Goal: Ask a question

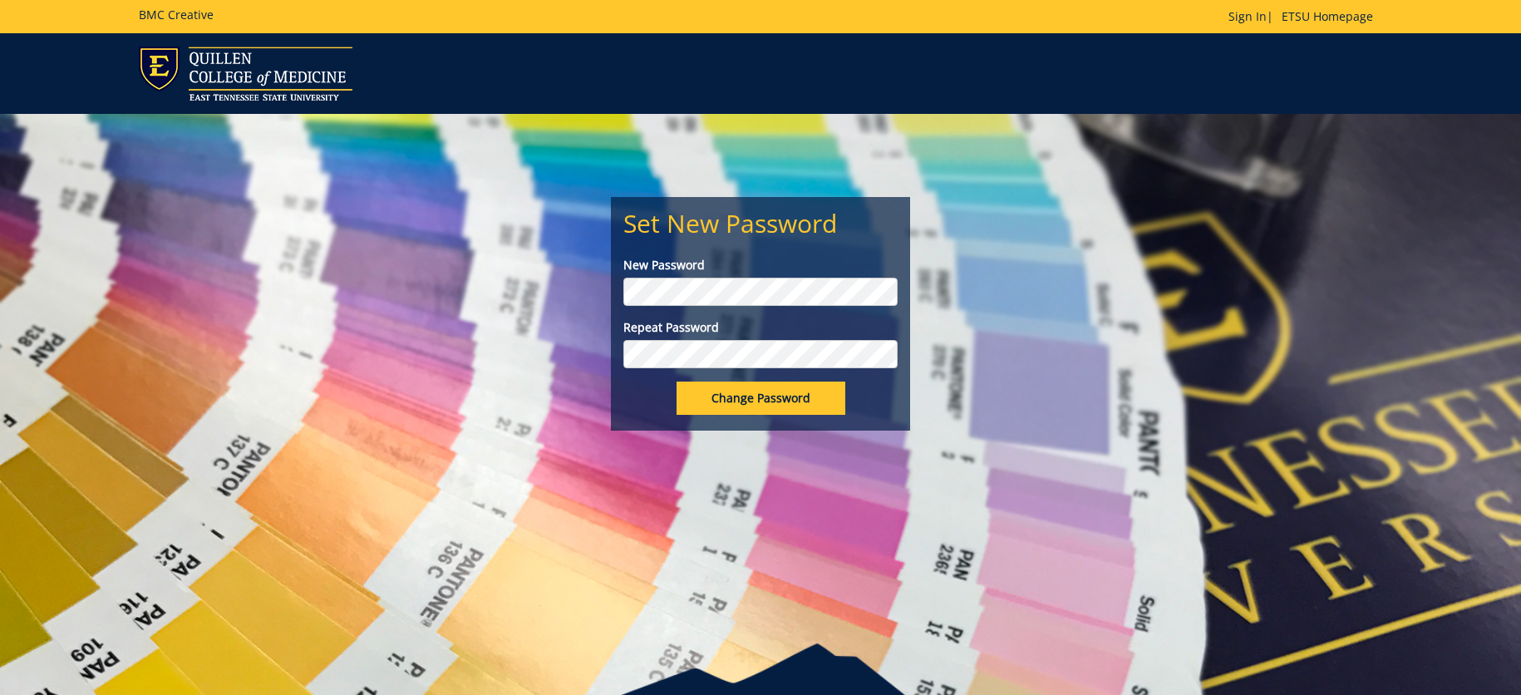
click at [596, 351] on div "Set New Password New Password Repeat Password Change Password" at bounding box center [760, 272] width 972 height 317
click at [676, 381] on input "Change Password" at bounding box center [760, 397] width 169 height 33
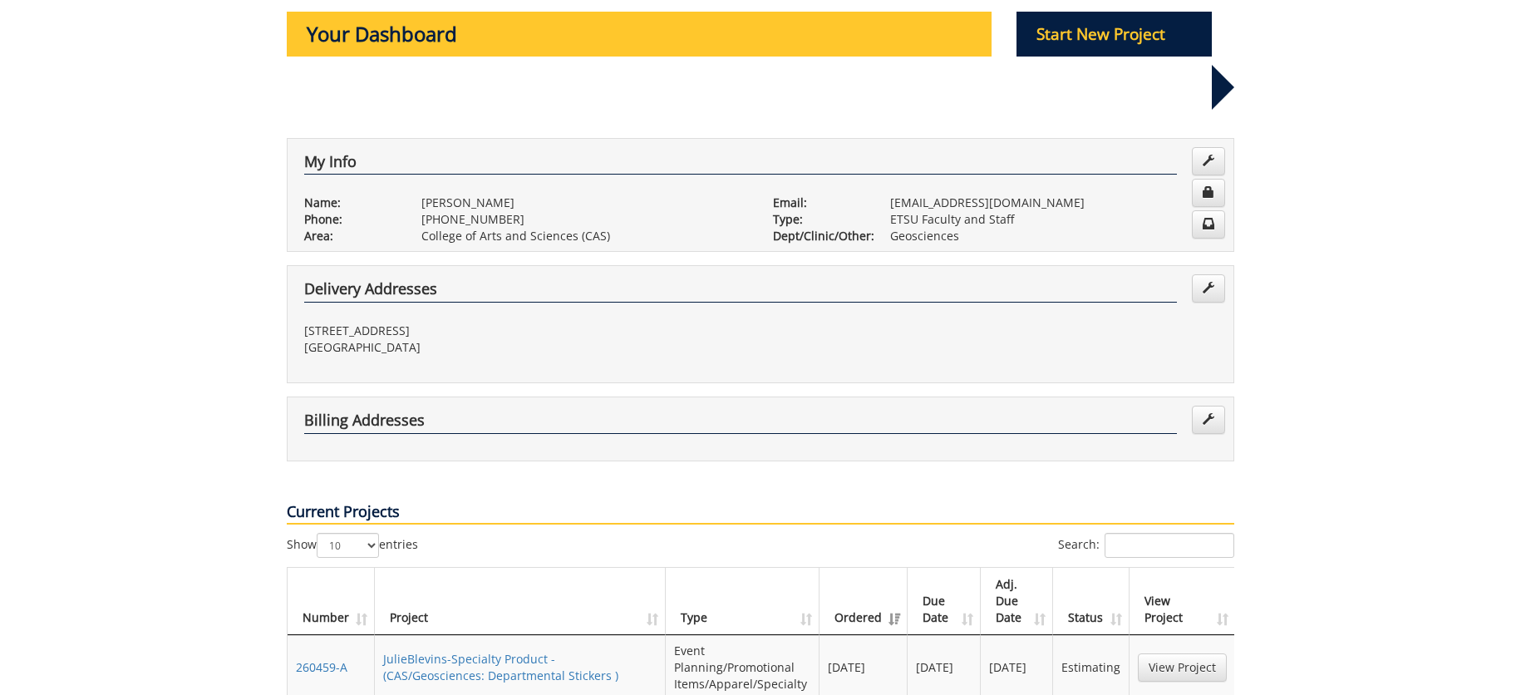
scroll to position [416, 0]
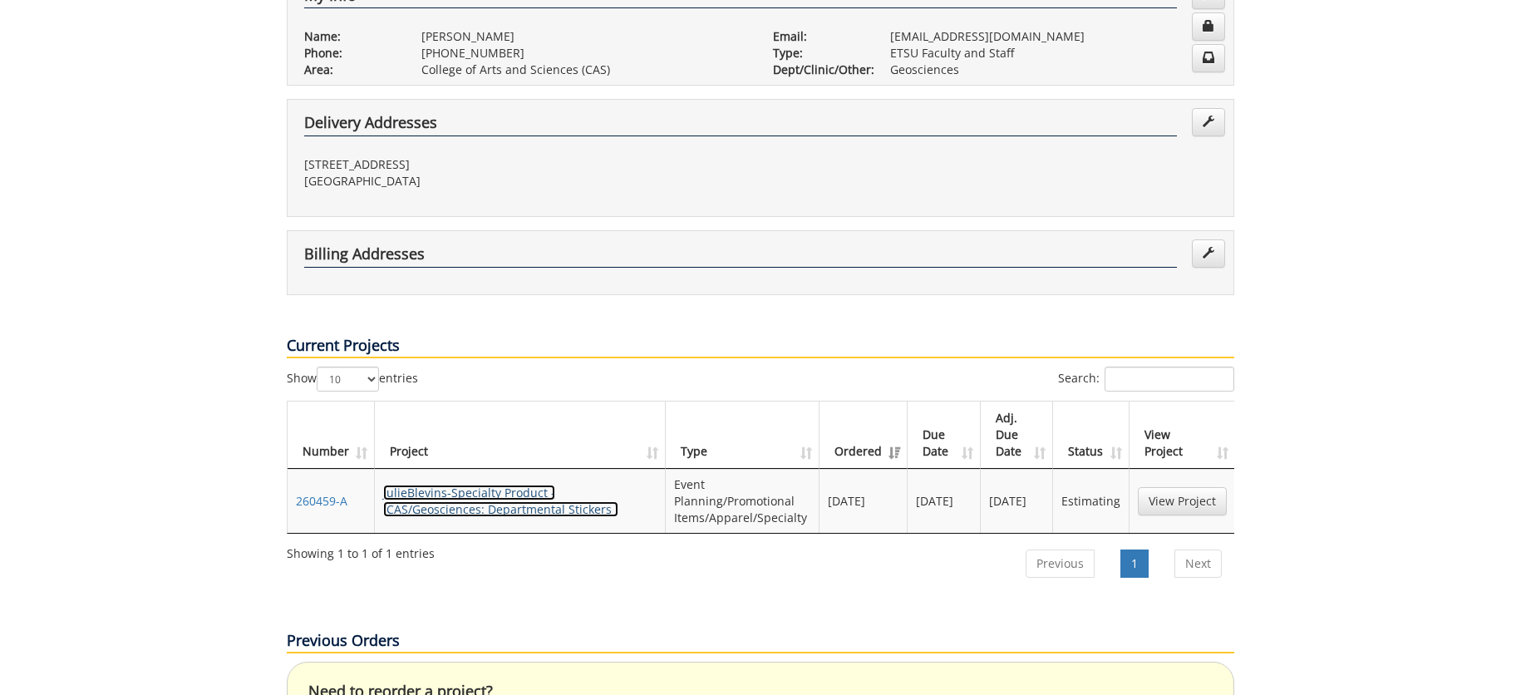
click at [521, 484] on link "JulieBlevins-Specialty Product - (CAS/Geosciences: Departmental Stickers )" at bounding box center [500, 500] width 235 height 32
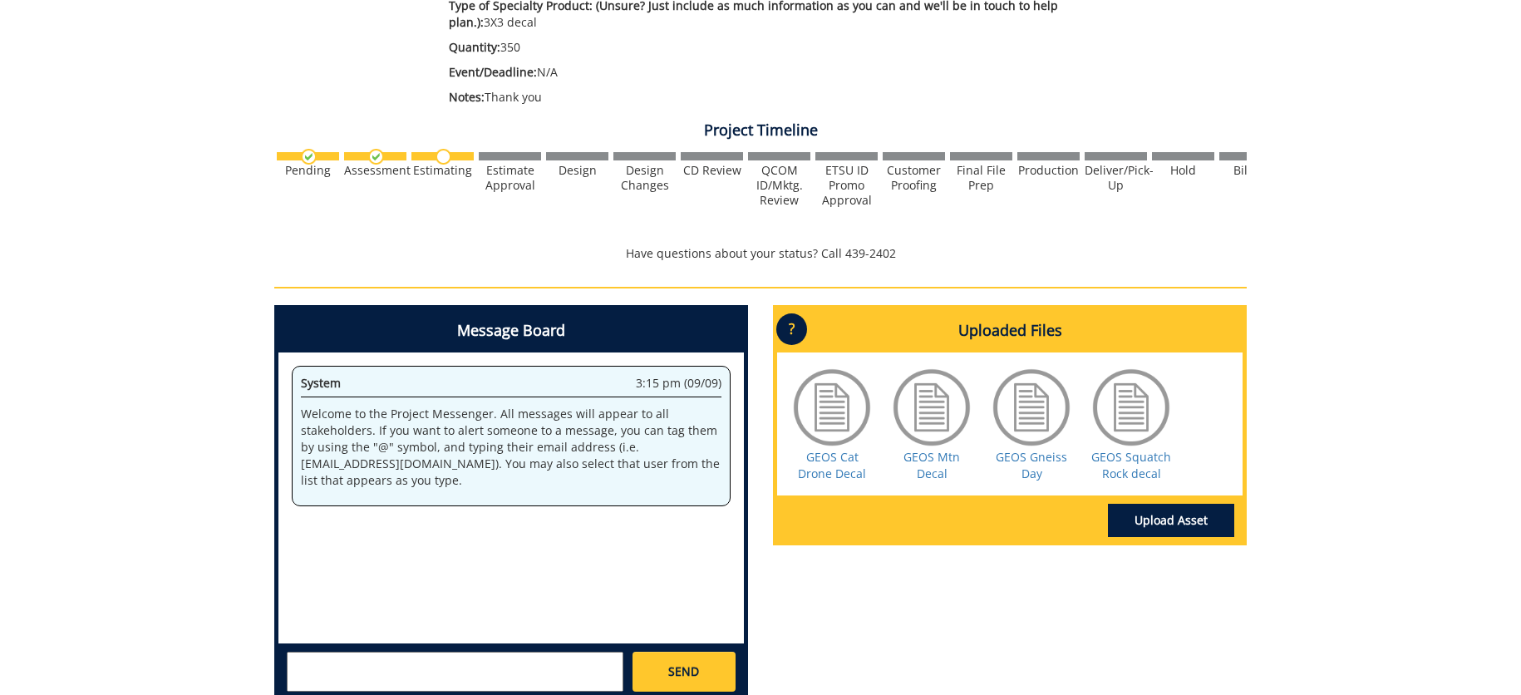
scroll to position [598, 0]
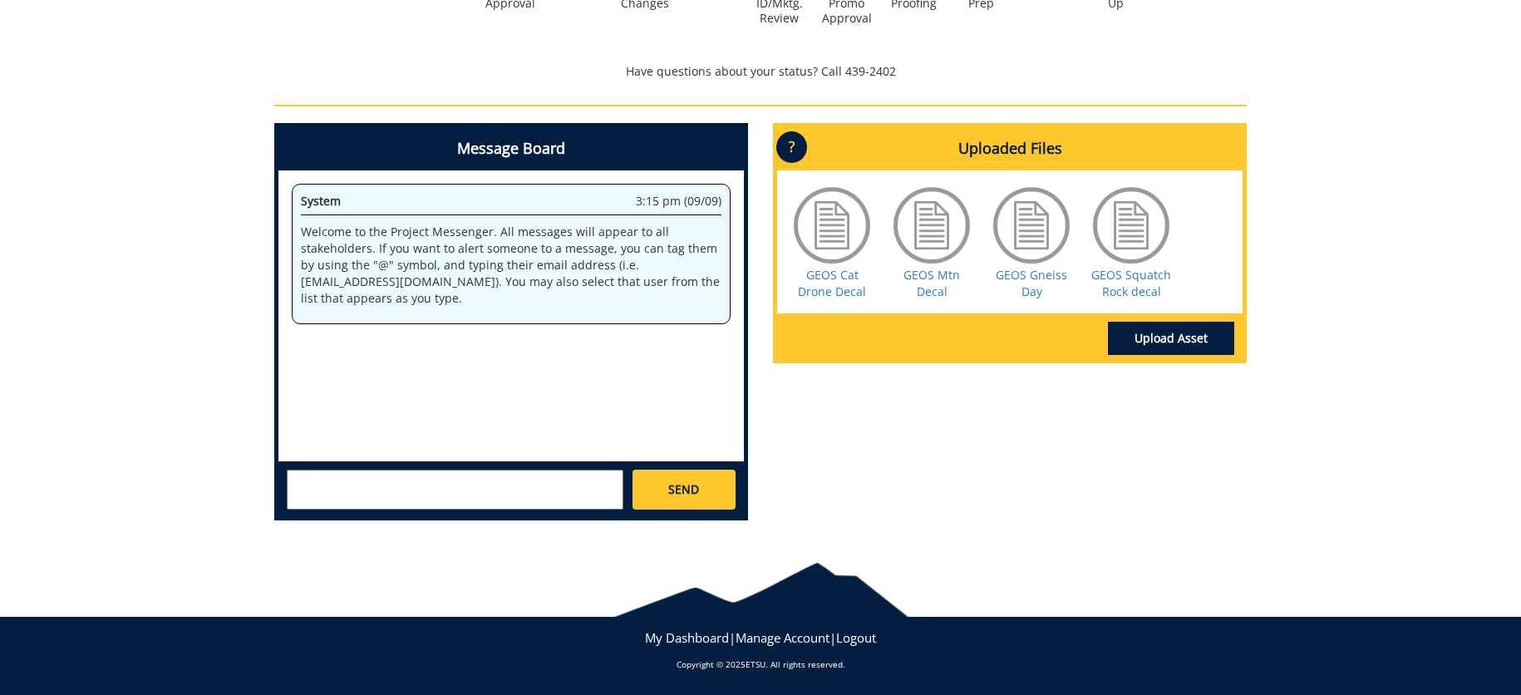
click at [472, 489] on textarea at bounding box center [455, 490] width 337 height 40
type textarea "P"
type textarea "T"
type textarea "W"
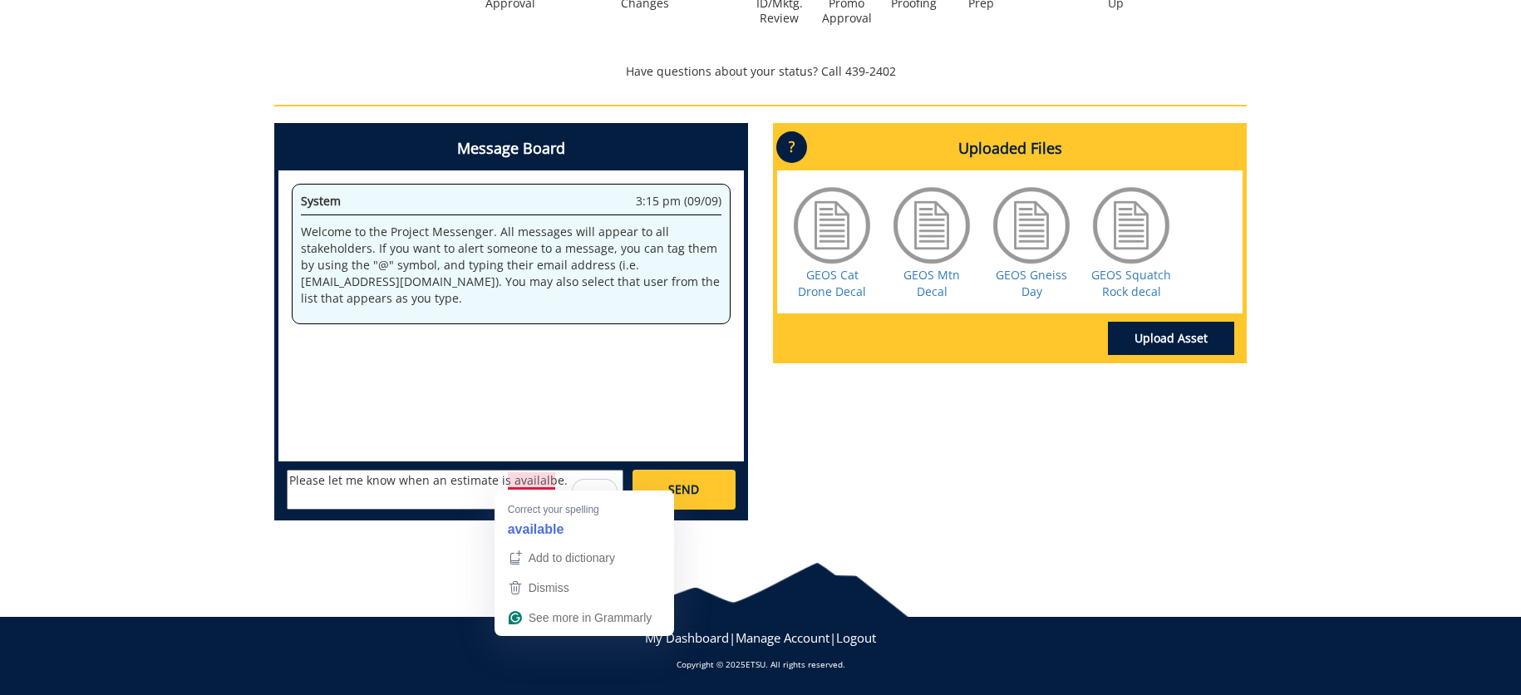
click at [517, 480] on textarea "Please let me know when an estimate is availalbe." at bounding box center [455, 490] width 337 height 40
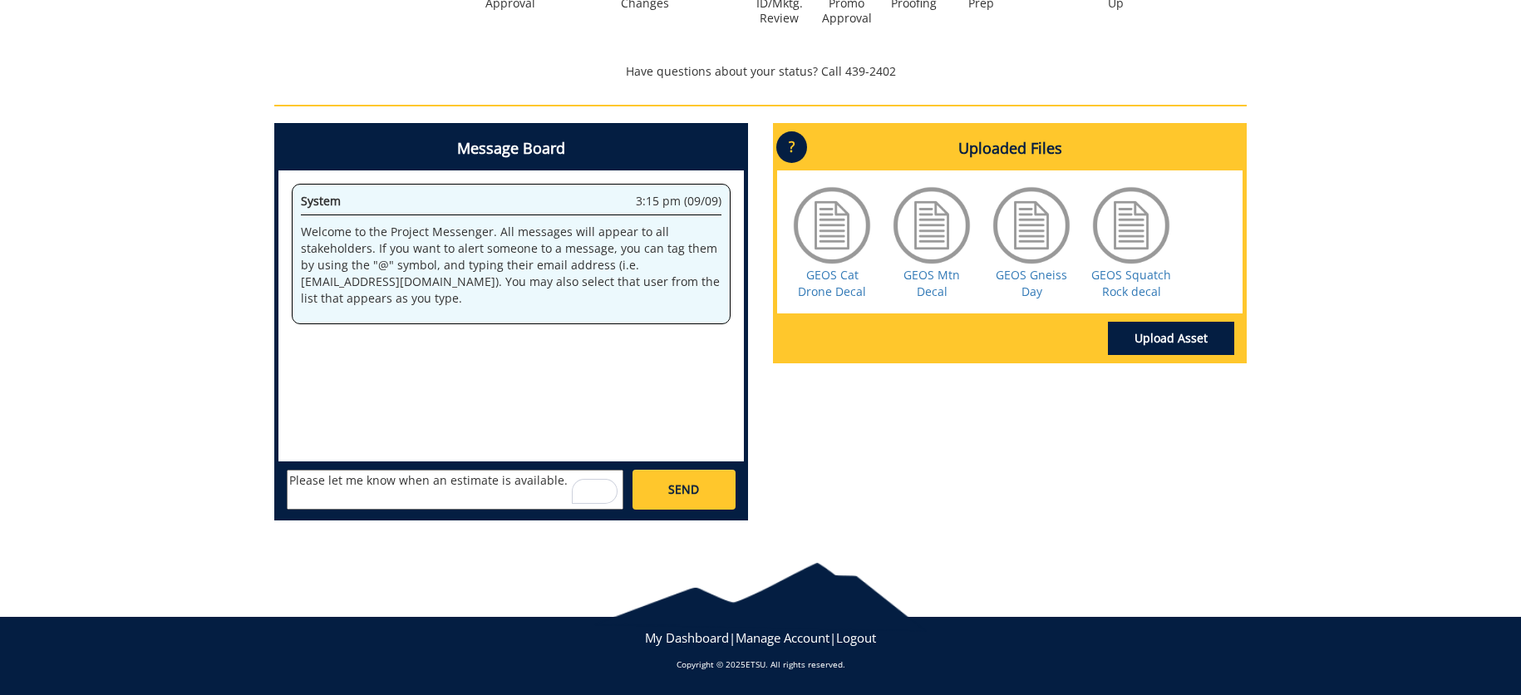
click at [563, 484] on textarea "Please let me know when an estimate is available." at bounding box center [455, 490] width 337 height 40
type textarea "Please let me know when an estimate is available. Thanks"
click at [688, 501] on link "SEND" at bounding box center [683, 490] width 103 height 40
